Goal: Check status: Check status

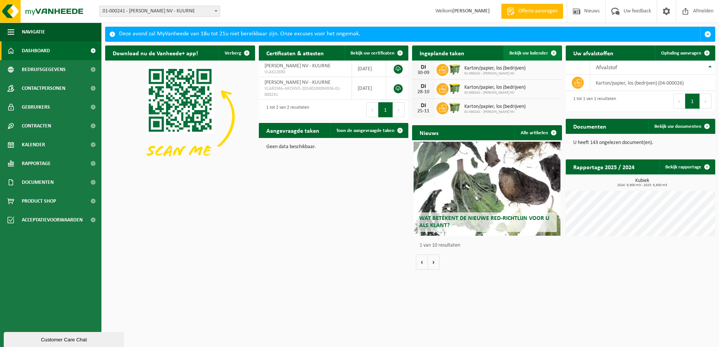
click at [535, 48] on link "Bekijk uw kalender" at bounding box center [532, 52] width 58 height 15
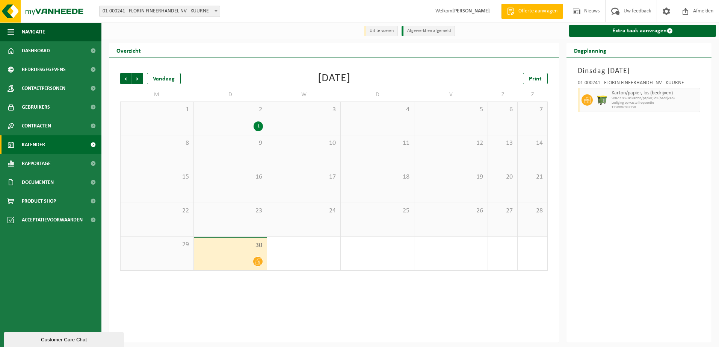
click at [259, 262] on icon at bounding box center [258, 261] width 6 height 6
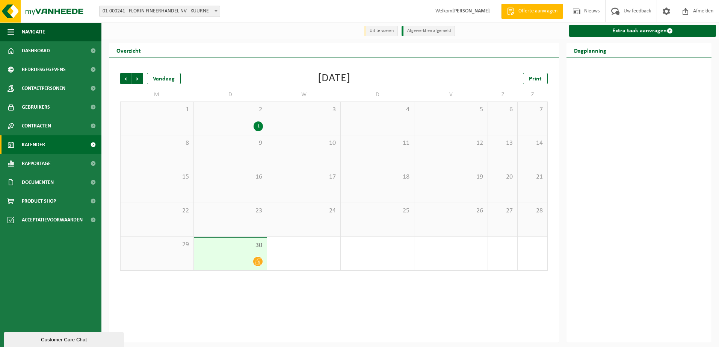
click at [258, 261] on icon at bounding box center [258, 261] width 6 height 6
